Goal: Transaction & Acquisition: Subscribe to service/newsletter

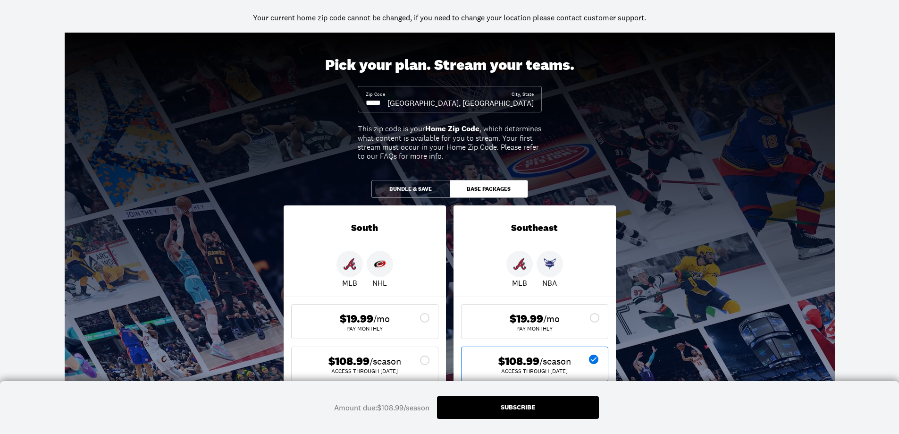
scroll to position [189, 0]
